Goal: Transaction & Acquisition: Purchase product/service

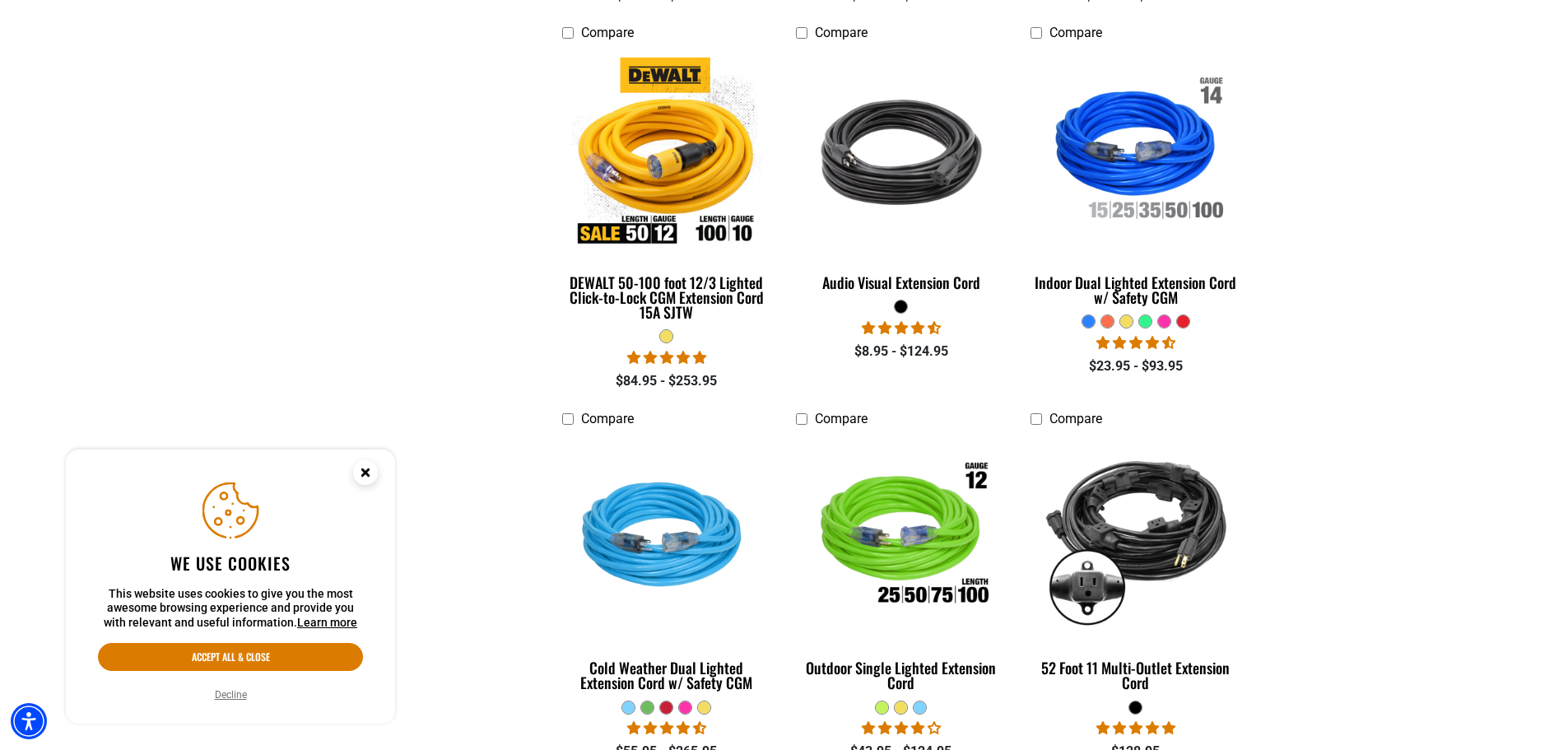
scroll to position [823, 0]
click at [359, 473] on circle "Close this option" at bounding box center [365, 473] width 25 height 25
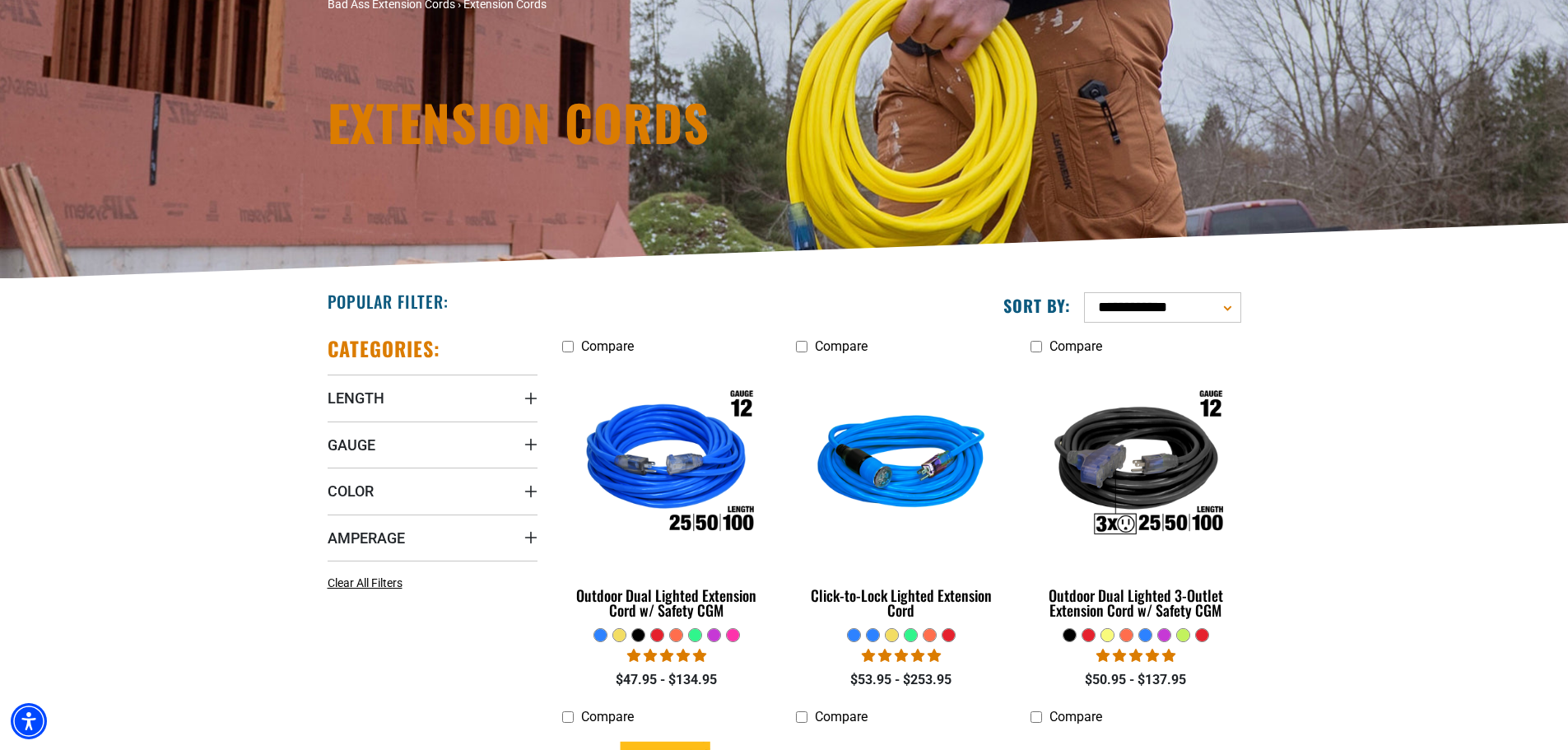
scroll to position [165, 0]
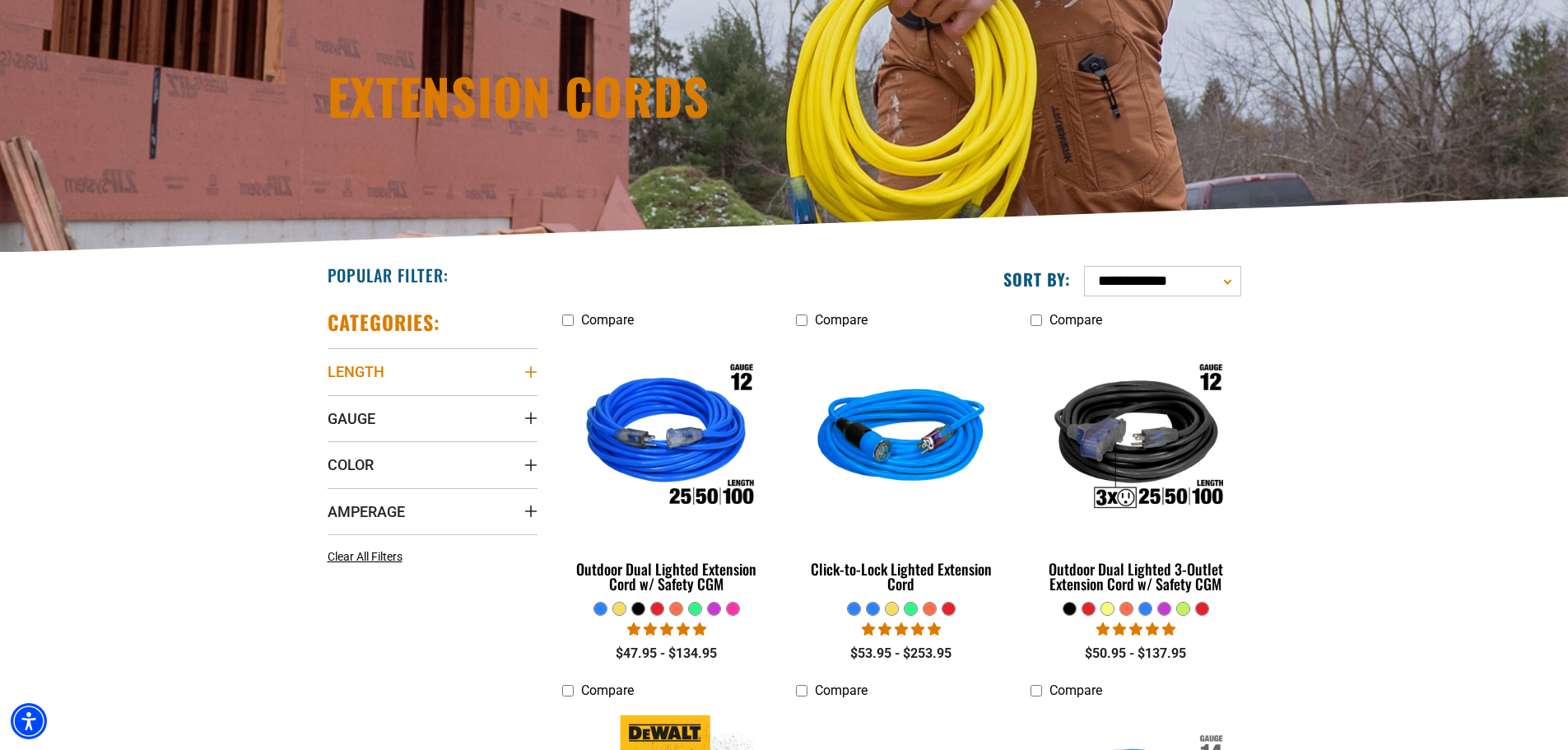
click at [535, 373] on icon "Length" at bounding box center [531, 372] width 13 height 13
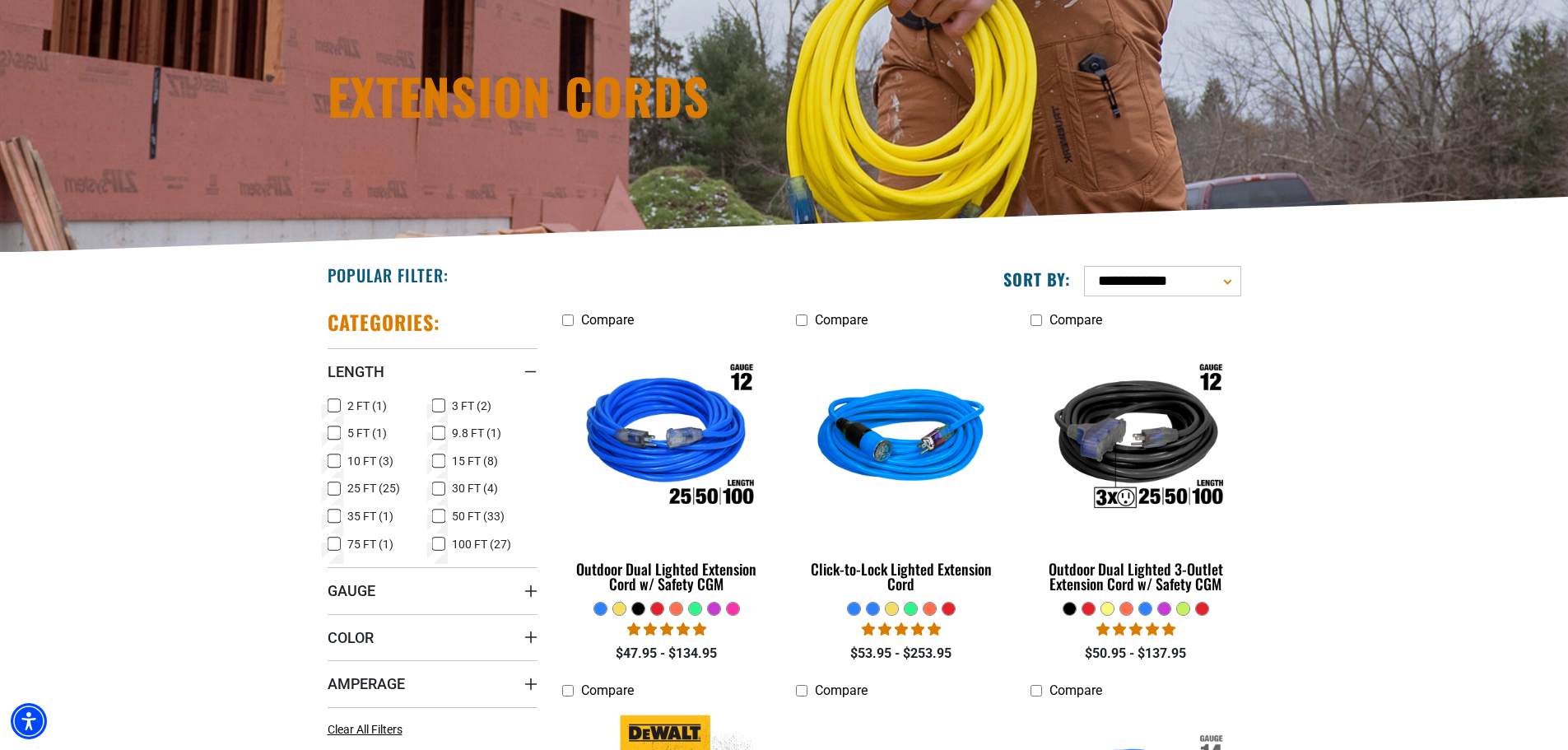
click at [337, 460] on icon at bounding box center [334, 461] width 13 height 21
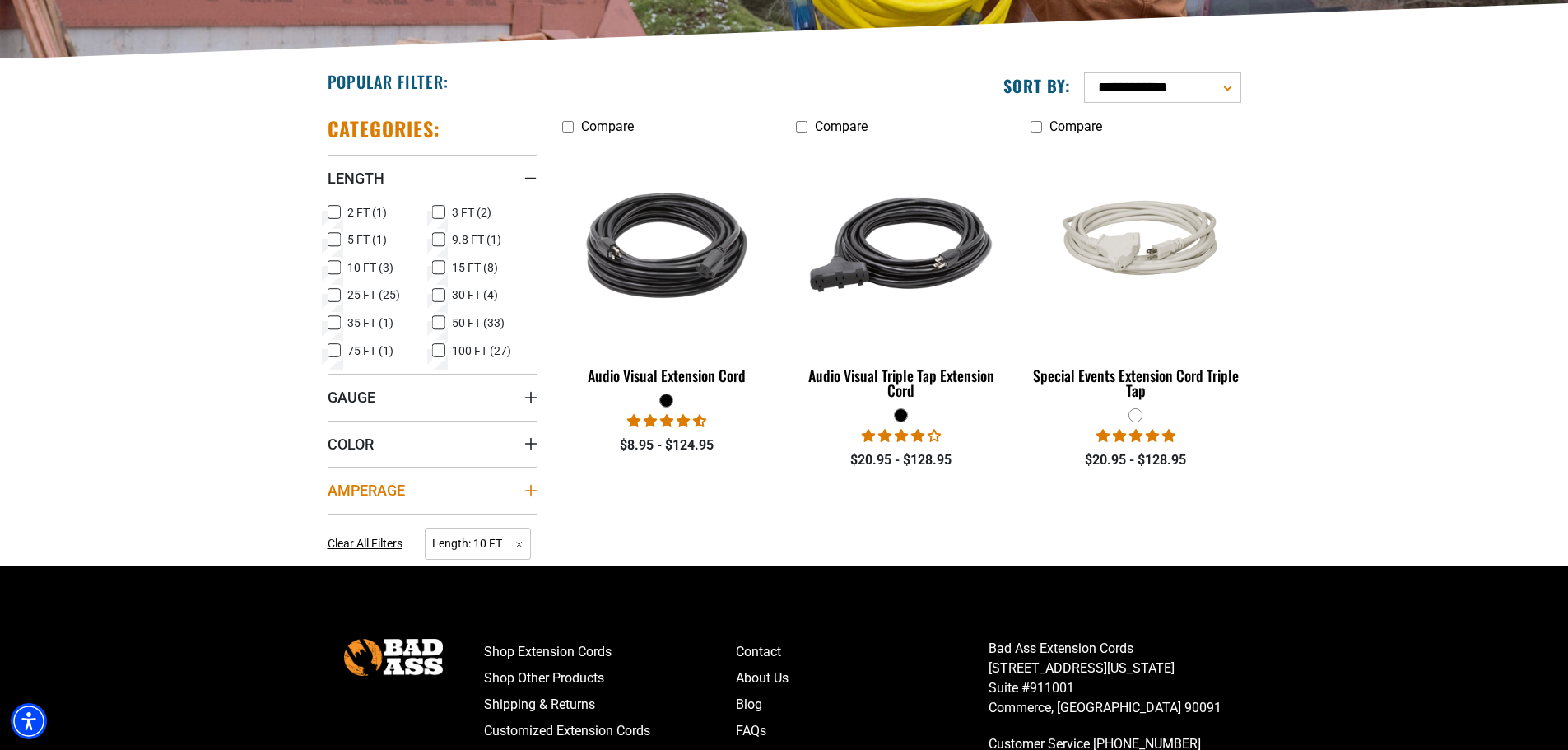
scroll to position [412, 0]
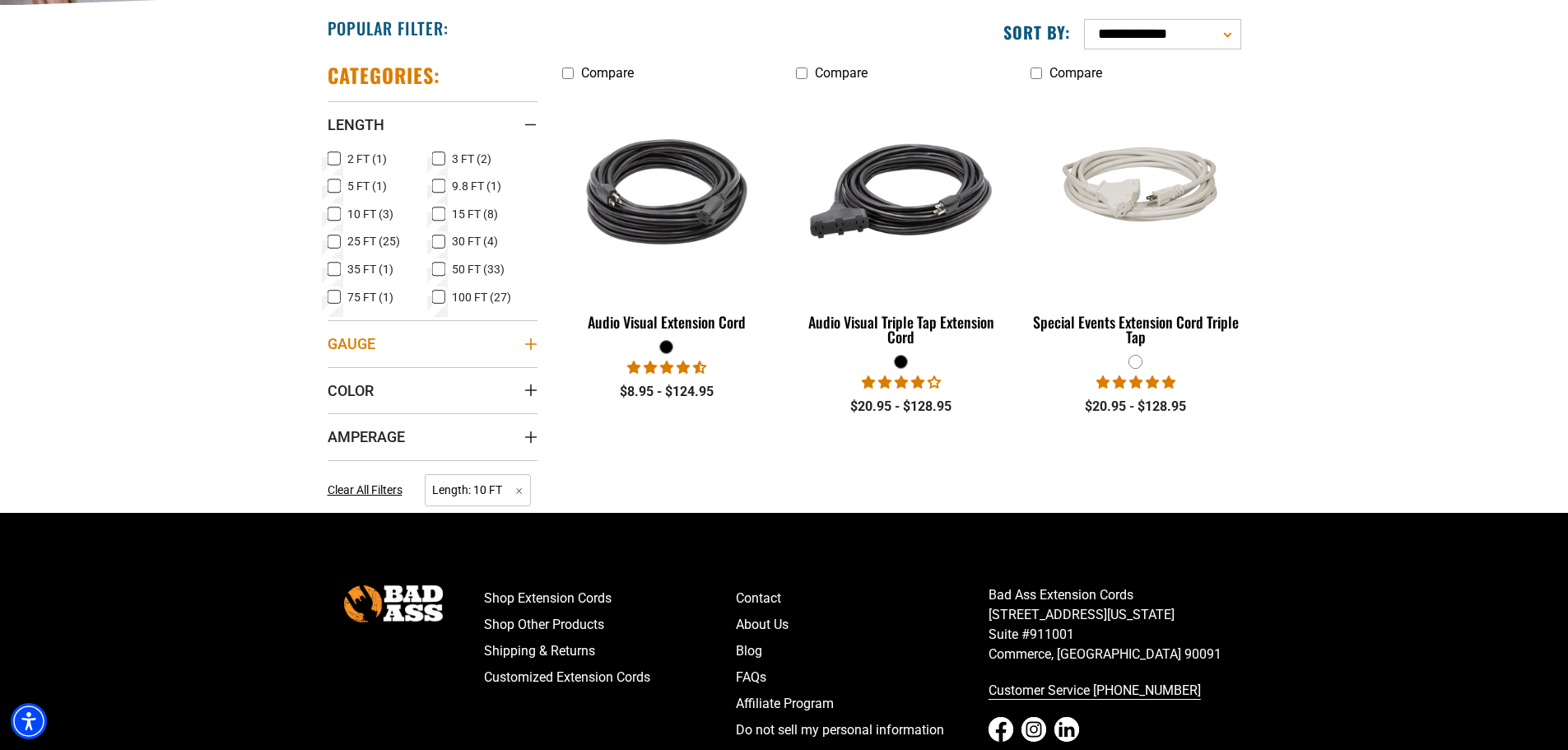
click at [533, 345] on icon "Gauge" at bounding box center [531, 345] width 13 height 13
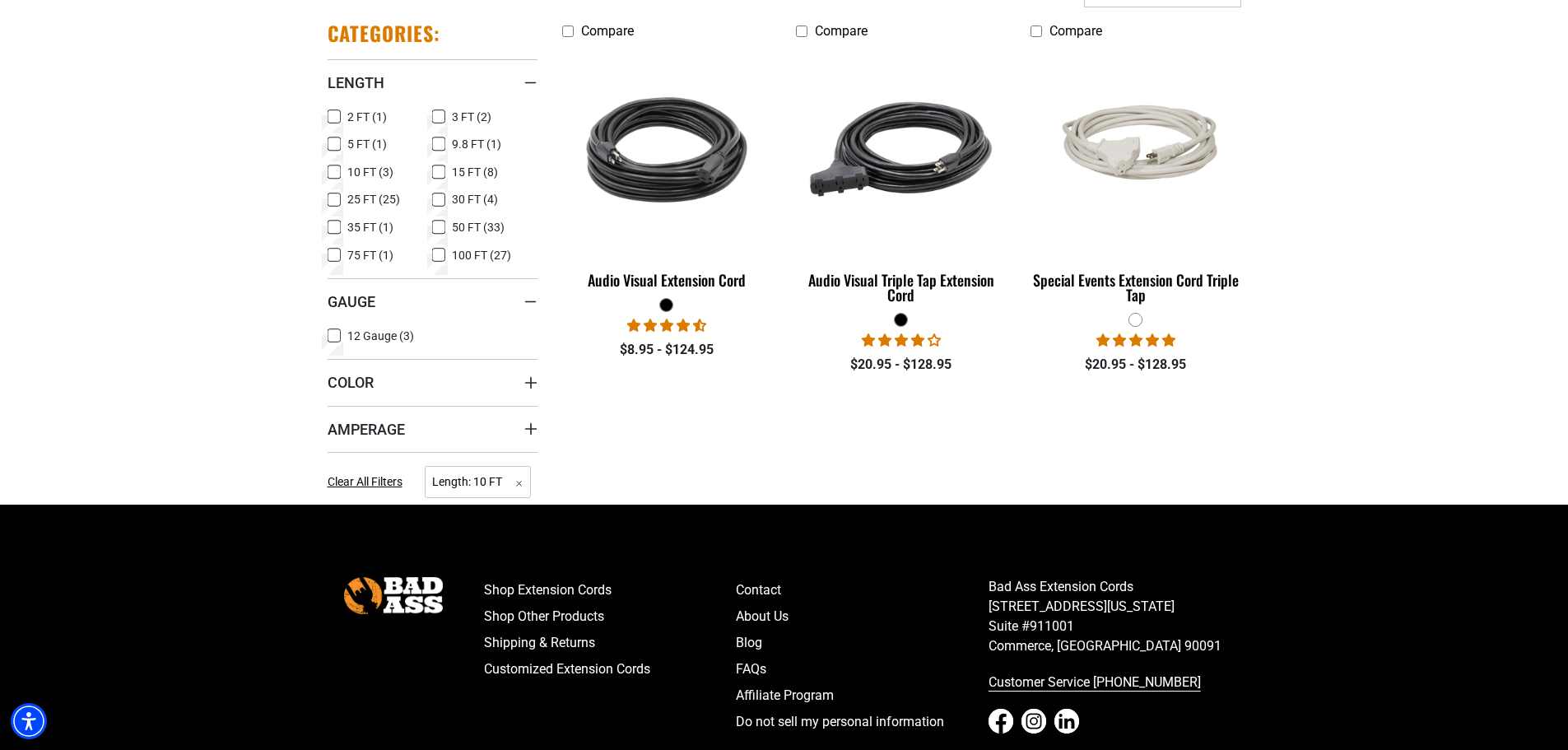
scroll to position [494, 0]
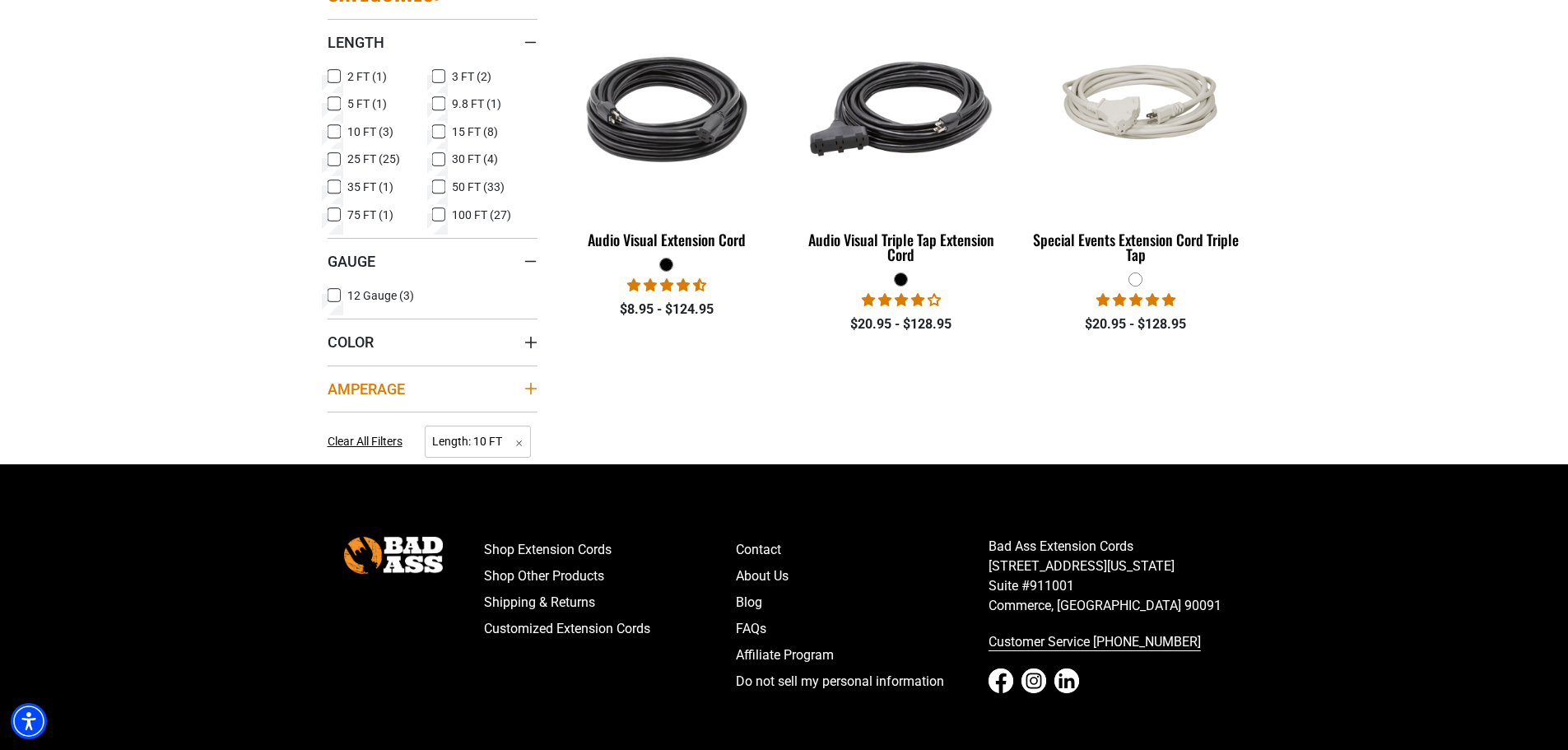
click at [530, 385] on icon "Amperage" at bounding box center [530, 388] width 11 height 11
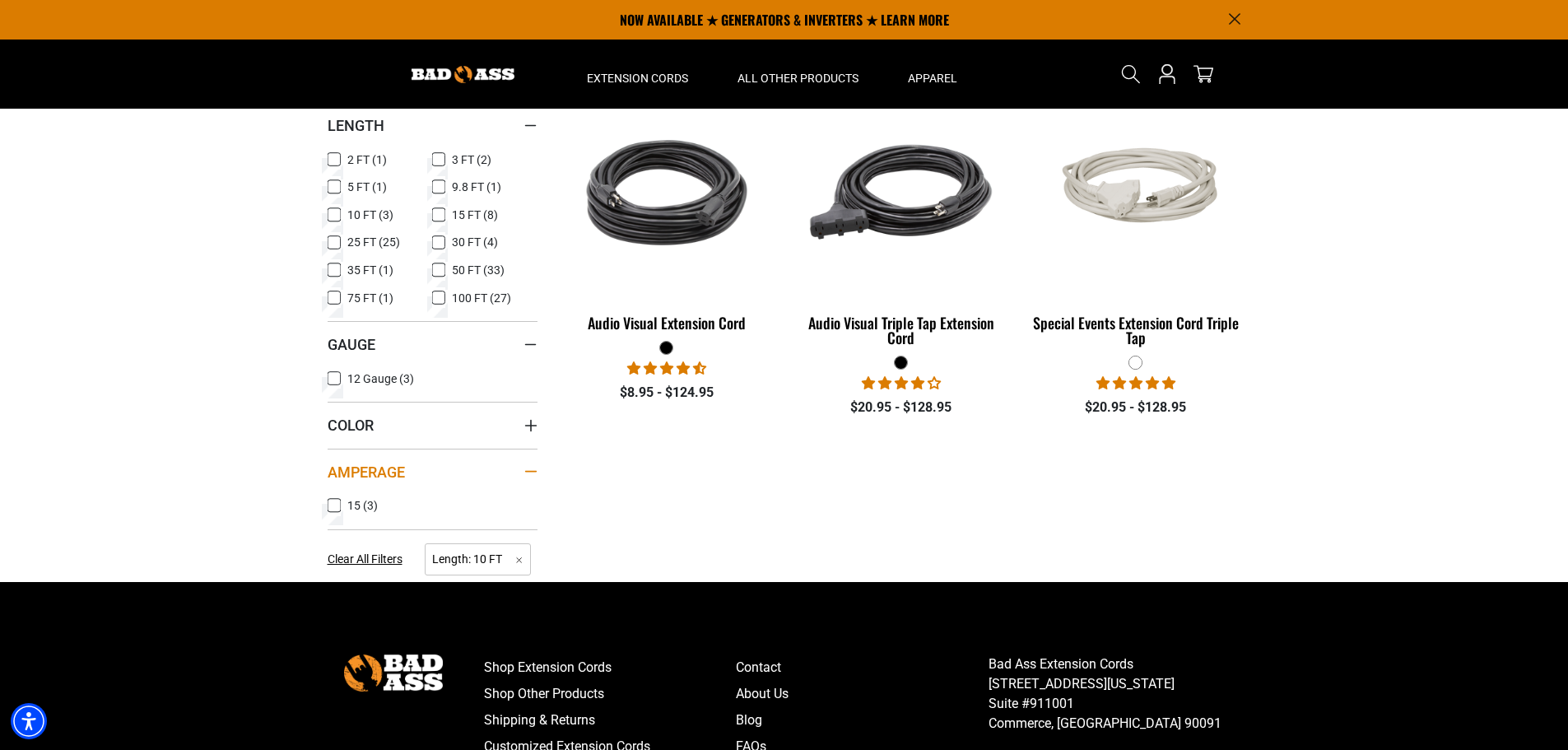
scroll to position [389, 0]
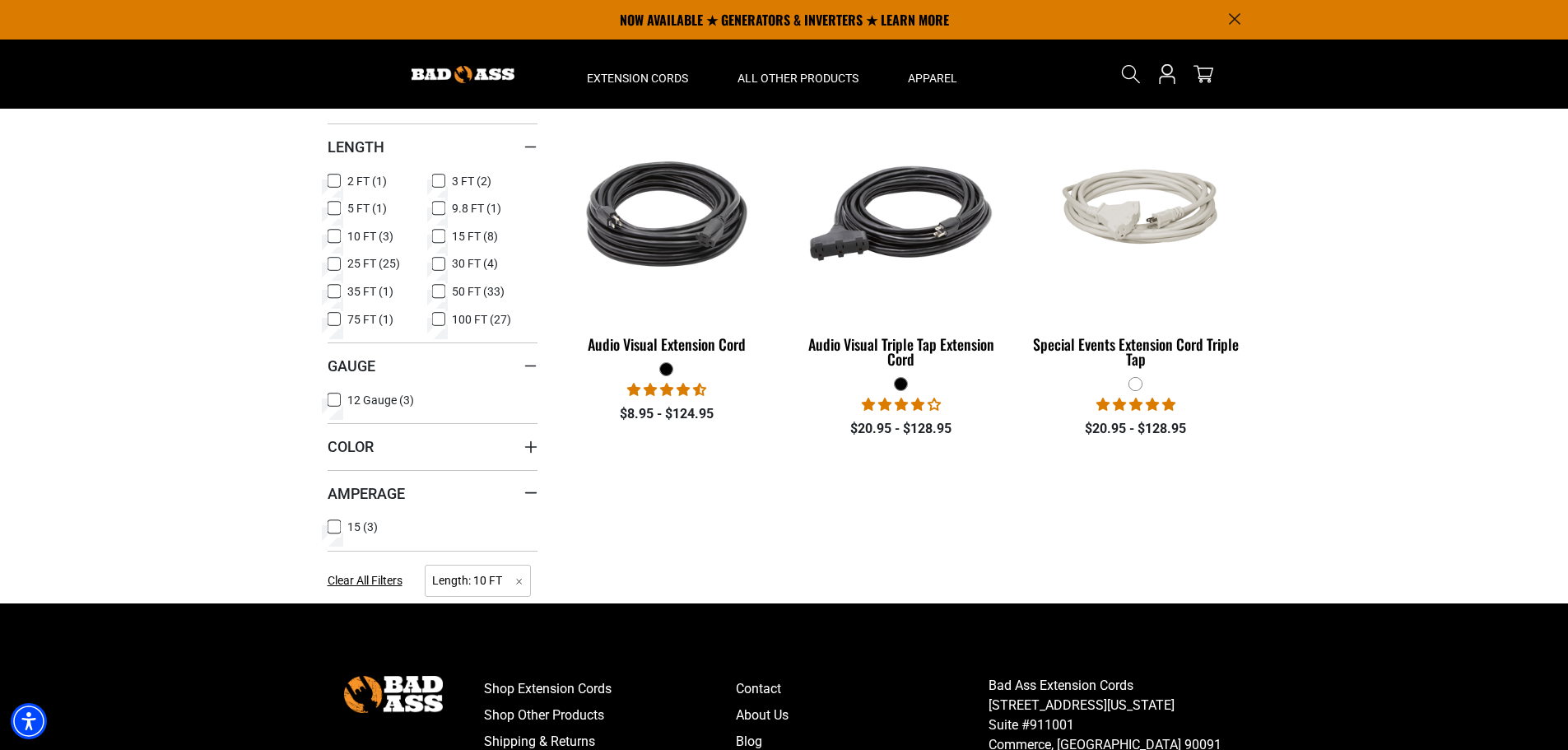
click at [333, 259] on icon at bounding box center [334, 264] width 13 height 21
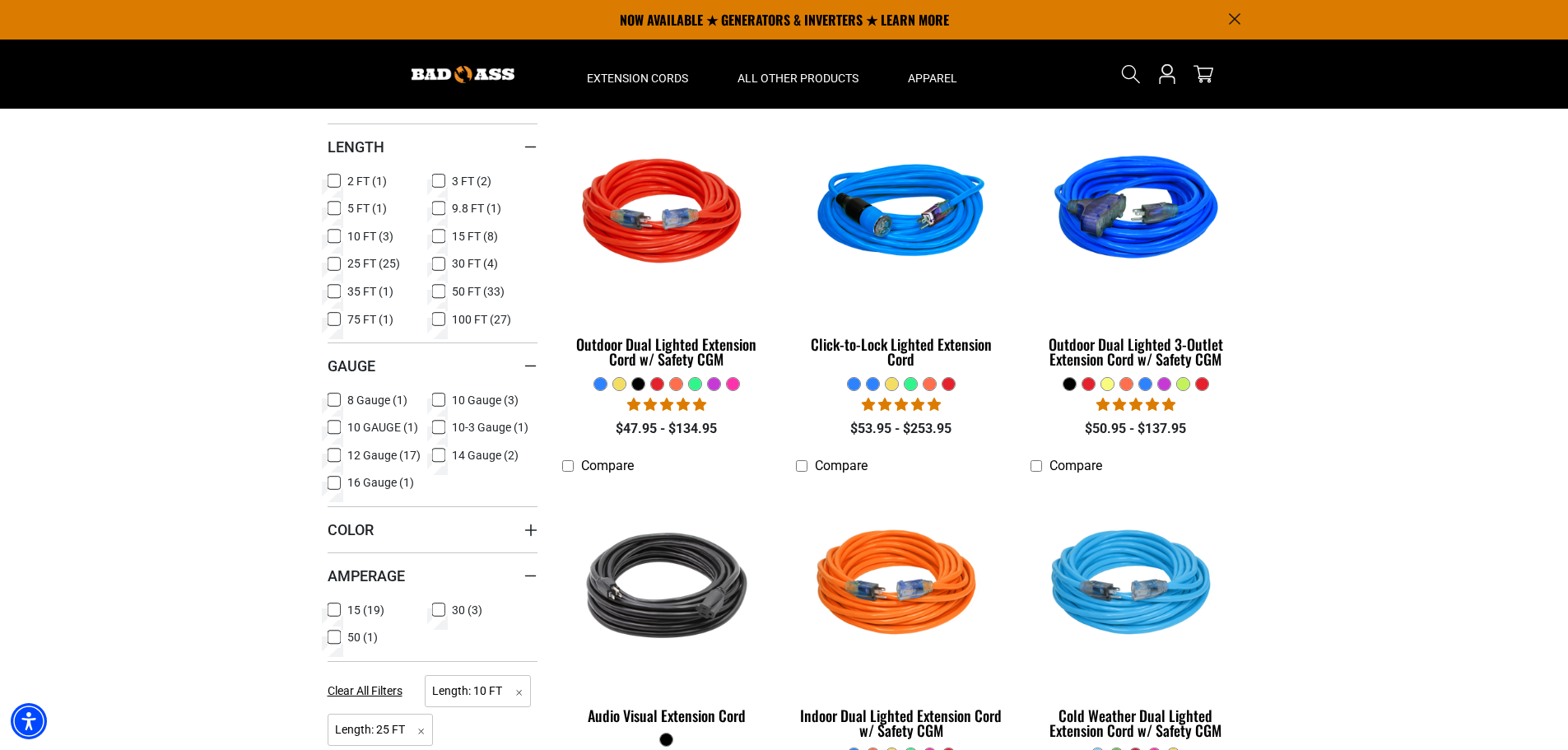
click at [332, 233] on icon at bounding box center [334, 237] width 10 height 10
click at [437, 233] on icon at bounding box center [439, 236] width 13 height 21
click at [338, 398] on icon at bounding box center [334, 401] width 13 height 21
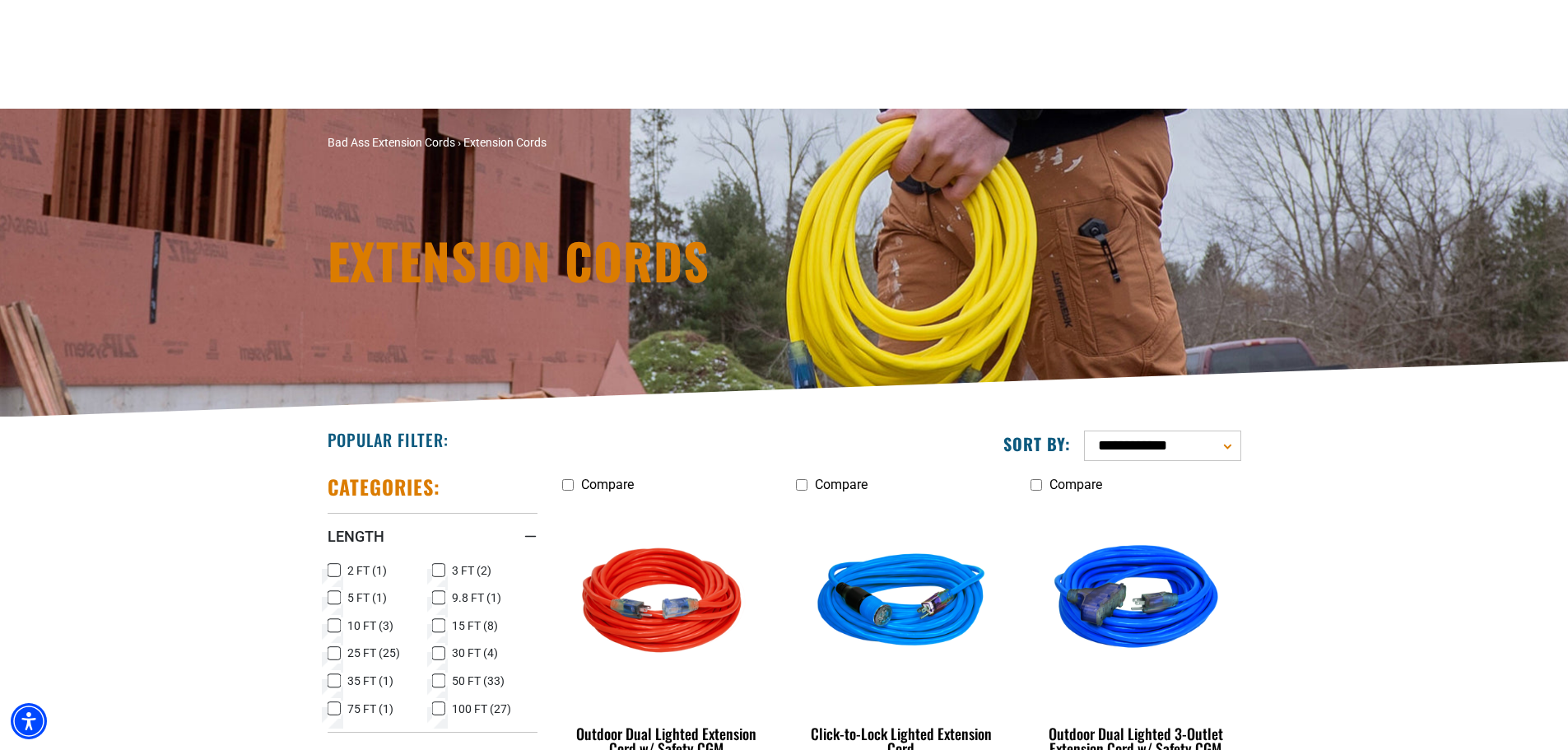
scroll to position [389, 0]
